Goal: Use online tool/utility: Utilize a website feature to perform a specific function

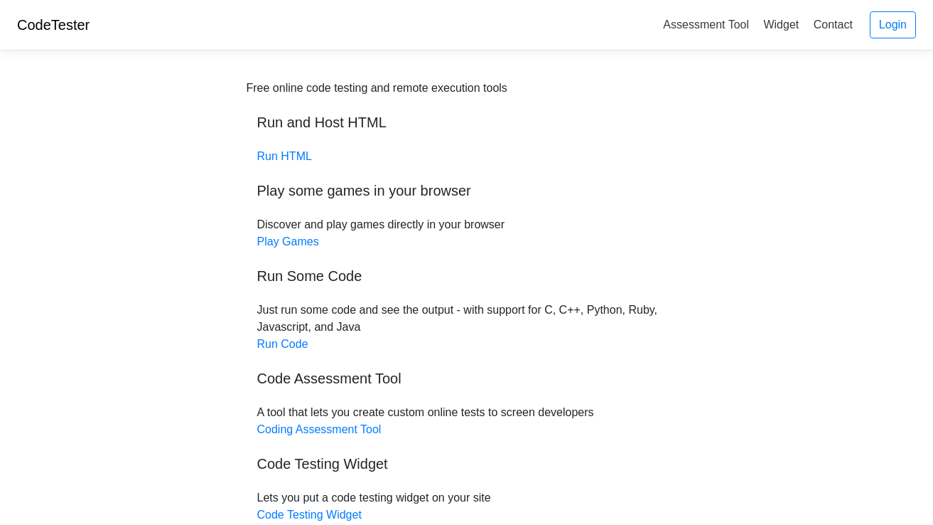
scroll to position [36, 0]
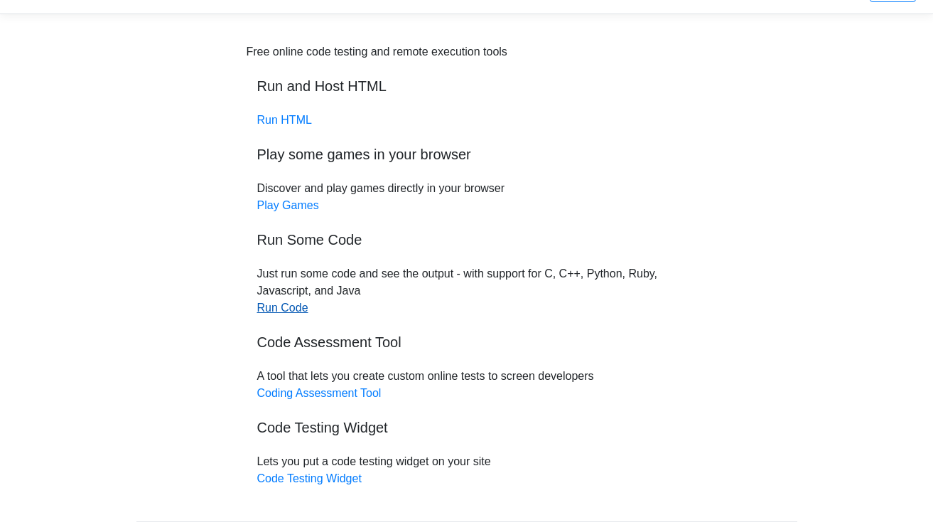
click at [301, 309] on link "Run Code" at bounding box center [282, 307] width 51 height 12
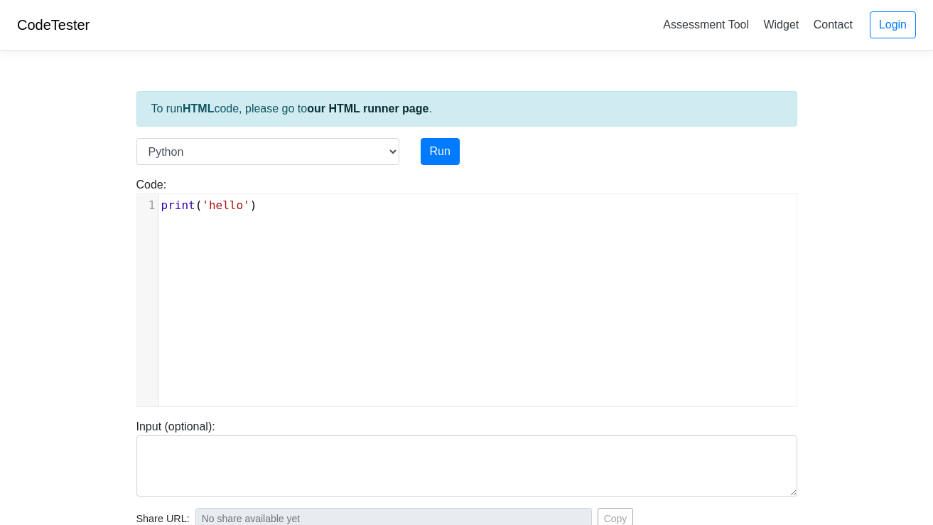
click at [358, 134] on div "To run HTML code, please go to our HTML runner page . Language C C++ Go Java Ja…" at bounding box center [467, 410] width 683 height 697
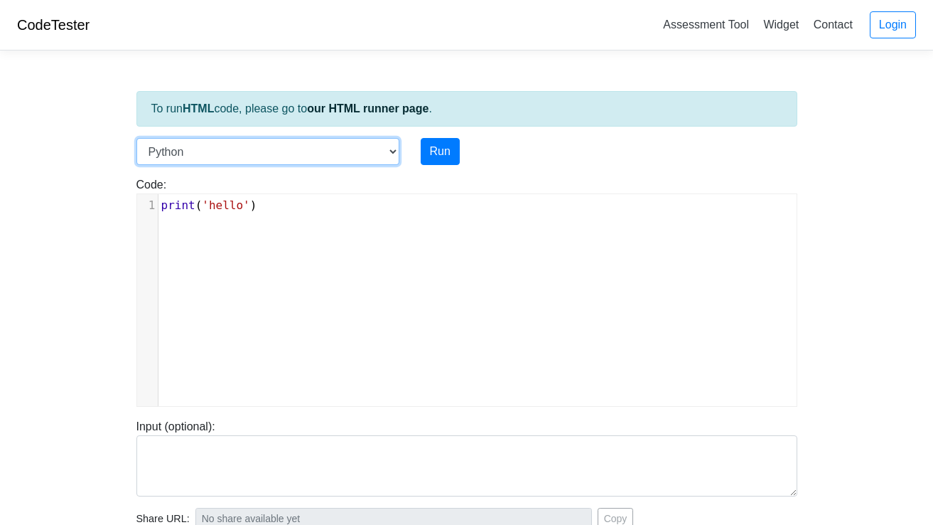
click at [355, 144] on select "C C++ Go Java Javascript Python Ruby" at bounding box center [268, 151] width 263 height 27
select select "c"
click at [137, 138] on select "C C++ Go Java Javascript Python Ruby" at bounding box center [268, 151] width 263 height 27
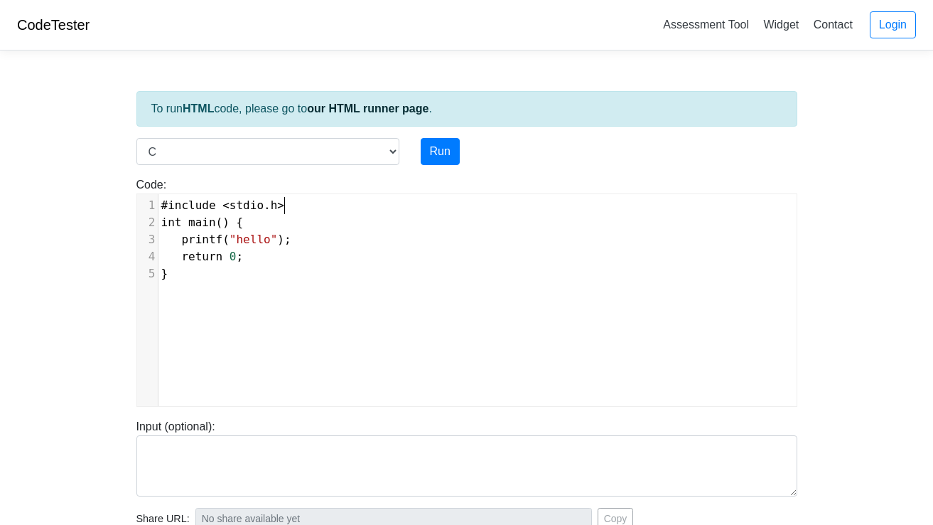
click at [353, 204] on pre "#include < stdio . h >" at bounding box center [478, 205] width 638 height 17
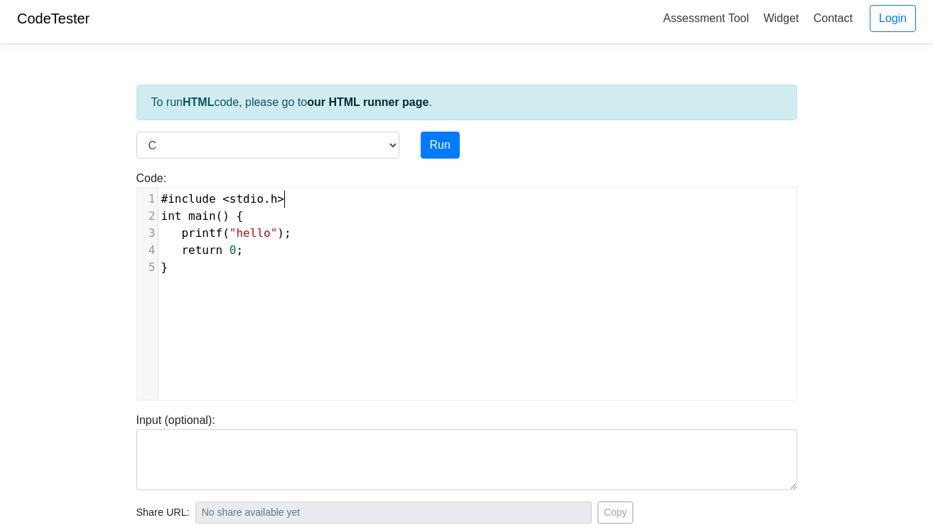
scroll to position [4, 0]
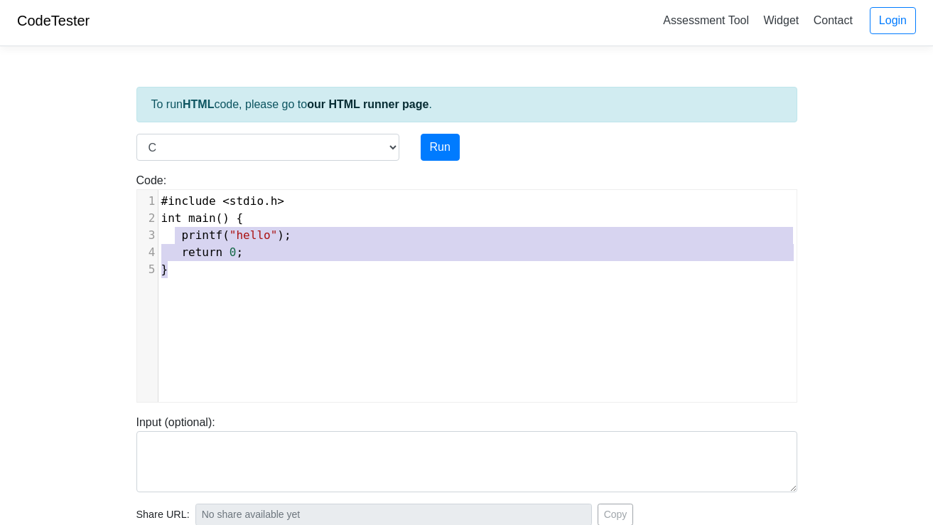
type textarea "#include <stdio.h> int main() { printf("hello"); return 0; }"
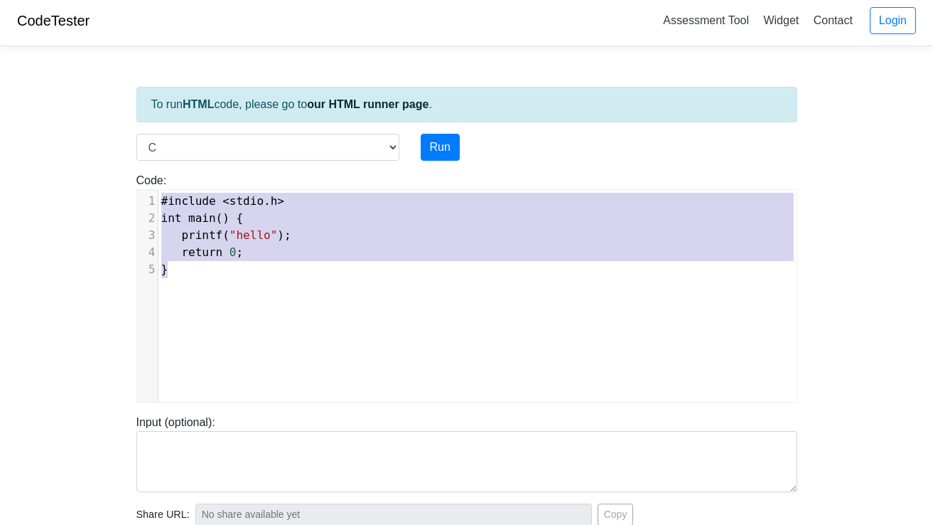
drag, startPoint x: 257, startPoint y: 269, endPoint x: 136, endPoint y: 173, distance: 154.3
click at [136, 173] on div "Code: #include <stdio.h> int main() { printf("hello"); return 0; } #include <st…" at bounding box center [467, 287] width 683 height 230
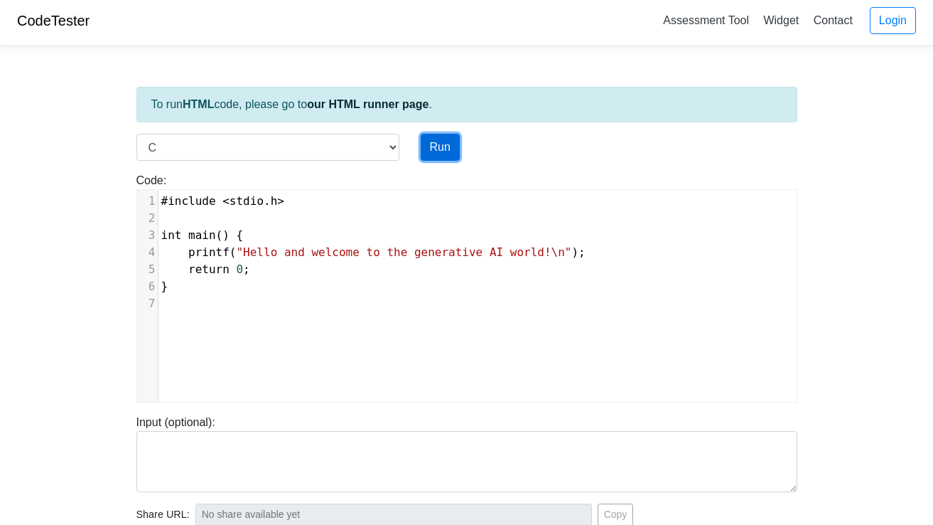
click at [441, 146] on button "Run" at bounding box center [440, 147] width 39 height 27
type input "[URL][DOMAIN_NAME]"
type textarea "Stdout: Hello and welcome to the generative AI world!"
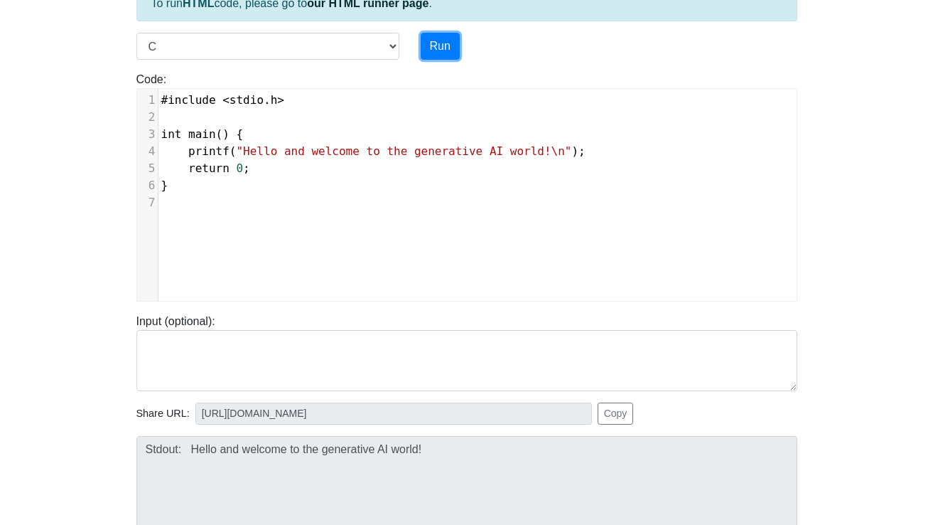
scroll to position [109, 0]
